Goal: Task Accomplishment & Management: Manage account settings

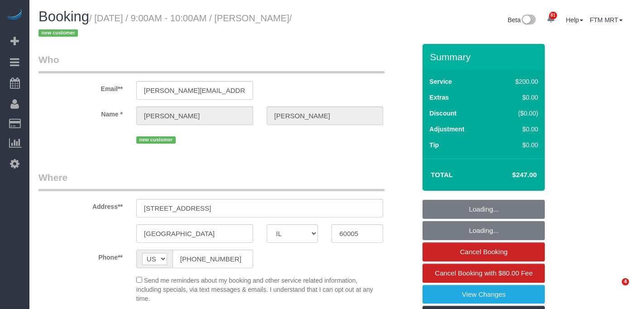
select select "IL"
select select "512"
select select "3"
select select "number:1"
select select "number:58"
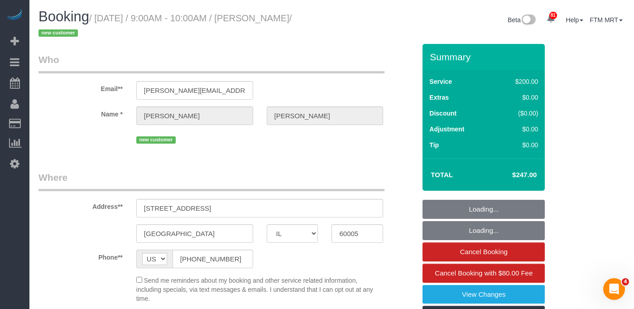
select select "number:139"
select select "number:107"
select select "3"
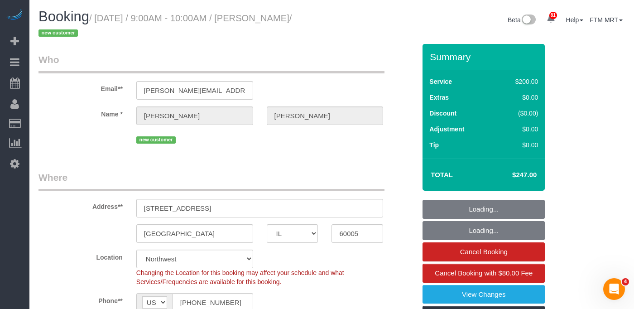
select select "object:1339"
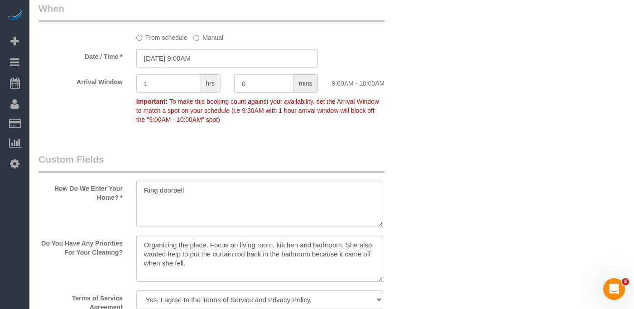
scroll to position [1042, 0]
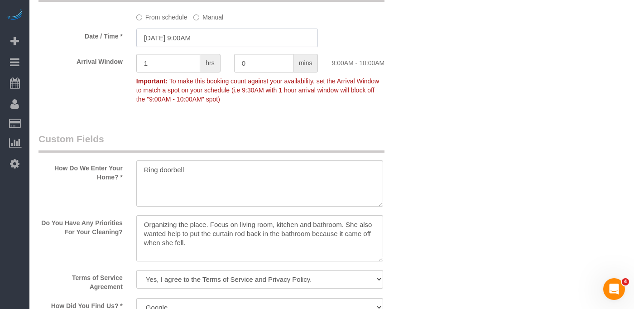
click at [231, 43] on input "09/08/2025 9:00AM" at bounding box center [227, 38] width 182 height 19
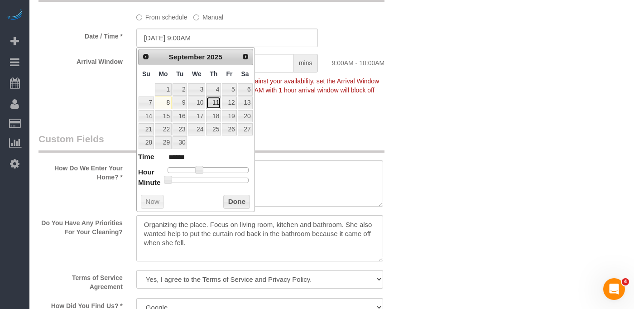
click at [213, 104] on link "11" at bounding box center [213, 102] width 15 height 12
type input "09/11/2025 10:00AM"
type input "*******"
click at [206, 168] on span at bounding box center [202, 170] width 8 height 8
click at [233, 197] on button "Done" at bounding box center [236, 202] width 27 height 14
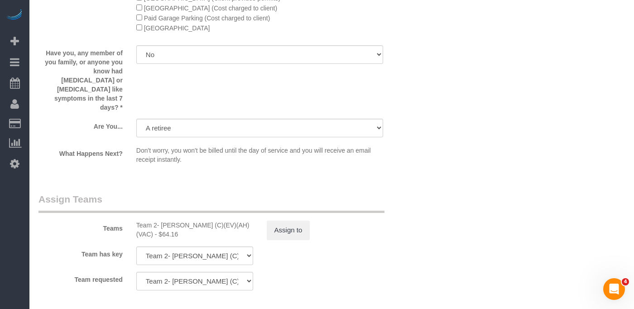
scroll to position [1534, 0]
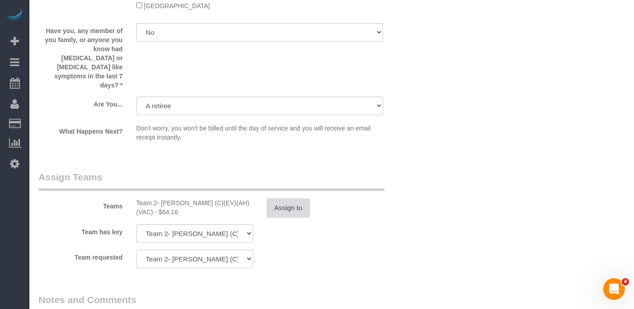
click at [286, 198] on button "Assign to" at bounding box center [288, 207] width 43 height 19
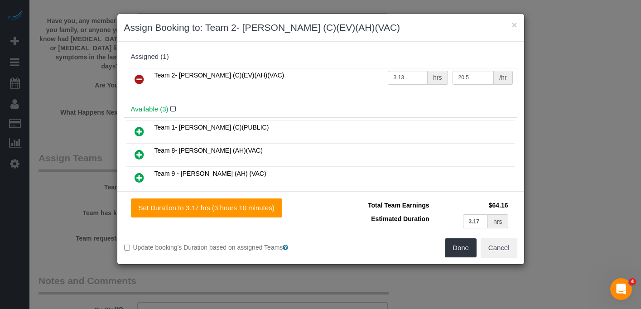
click at [138, 80] on icon at bounding box center [139, 79] width 10 height 11
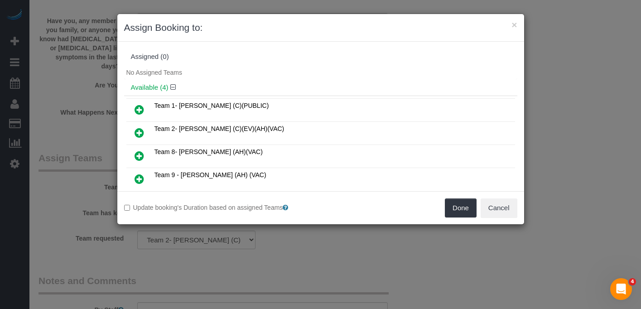
click at [137, 176] on icon at bounding box center [139, 178] width 10 height 11
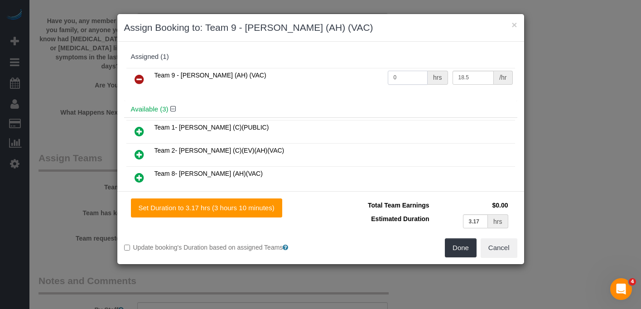
drag, startPoint x: 401, startPoint y: 77, endPoint x: 369, endPoint y: 73, distance: 31.4
click at [355, 72] on tr "Team 9 - Stephanie (AH) (VAC) 0 hrs 18.5 /hr" at bounding box center [320, 79] width 388 height 23
type input "3.17"
click at [469, 239] on button "Done" at bounding box center [461, 247] width 32 height 19
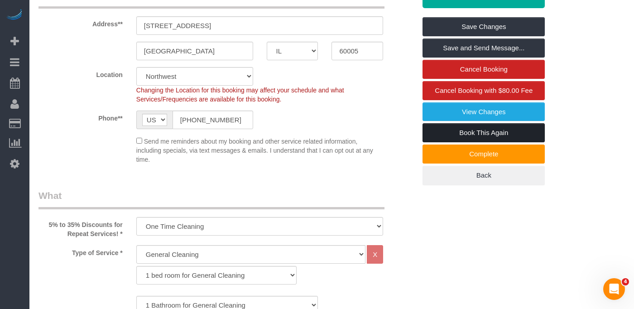
scroll to position [182, 0]
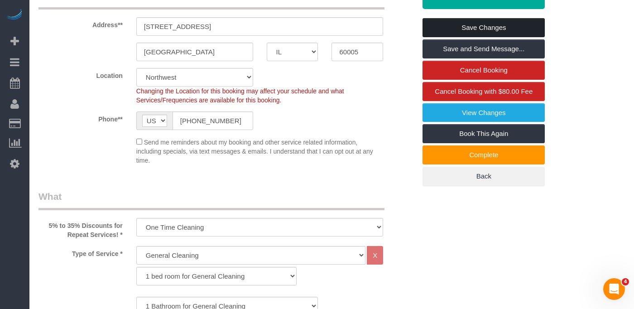
click at [467, 34] on link "Save Changes" at bounding box center [483, 27] width 122 height 19
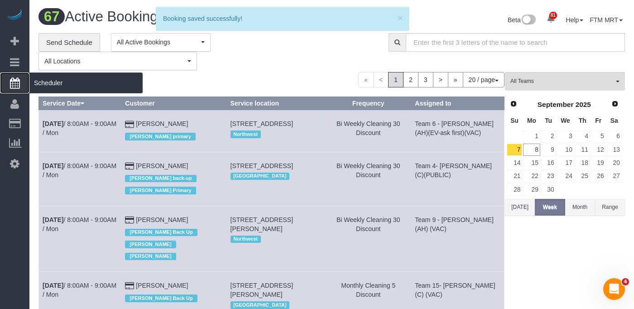
click at [62, 91] on span "Scheduler" at bounding box center [85, 82] width 113 height 21
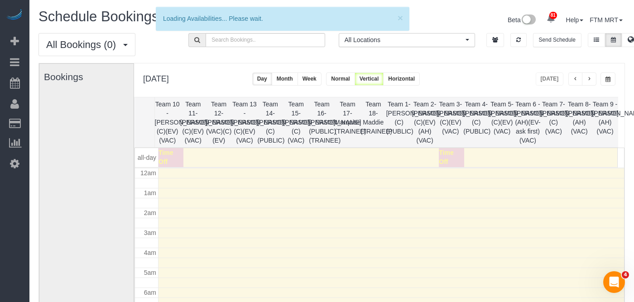
scroll to position [120, 0]
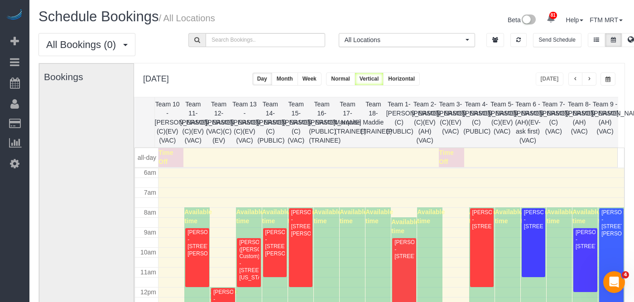
click at [609, 81] on span "button" at bounding box center [607, 79] width 5 height 5
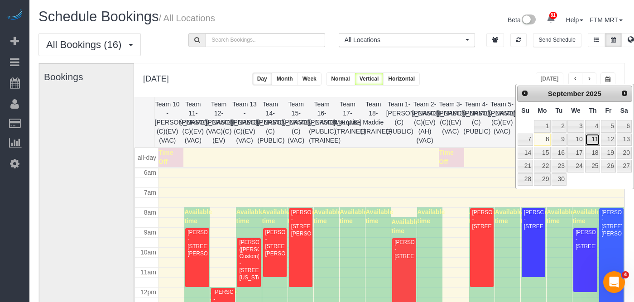
click at [594, 140] on link "11" at bounding box center [592, 140] width 15 height 12
type input "**********"
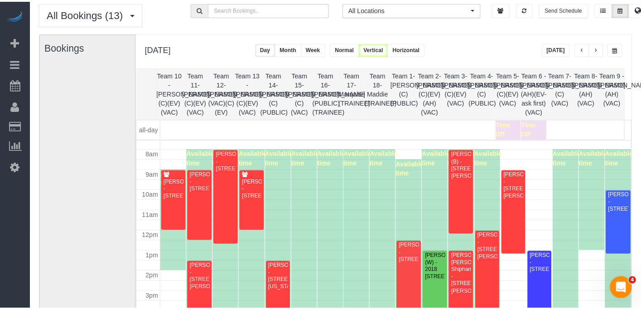
scroll to position [151, 0]
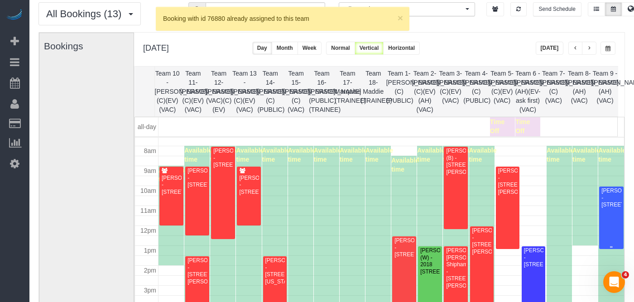
click at [611, 208] on div "Emily Di Giulio - 1107 W Hawthorne St Apt 1b, Arlington Heights, IL 60005" at bounding box center [611, 197] width 20 height 21
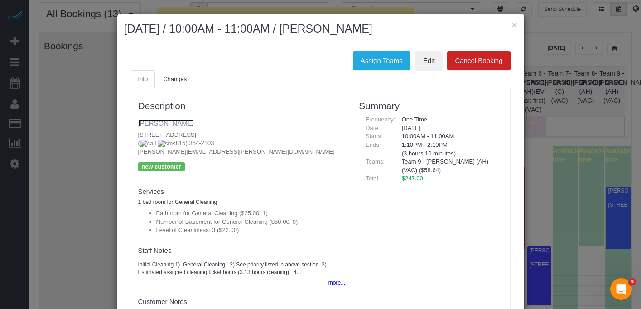
click at [152, 120] on link "Emily Di Giulio" at bounding box center [166, 123] width 56 height 8
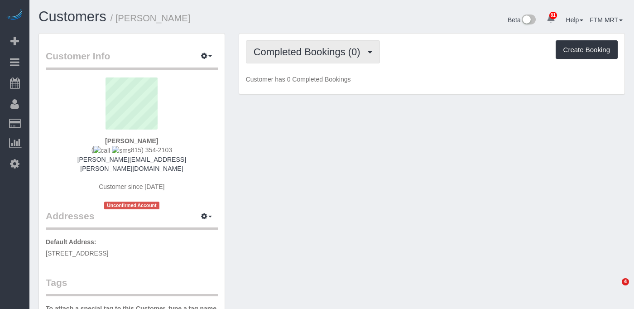
click at [352, 59] on button "Completed Bookings (0)" at bounding box center [313, 51] width 134 height 23
